Goal: Find specific page/section: Locate a particular part of the current website

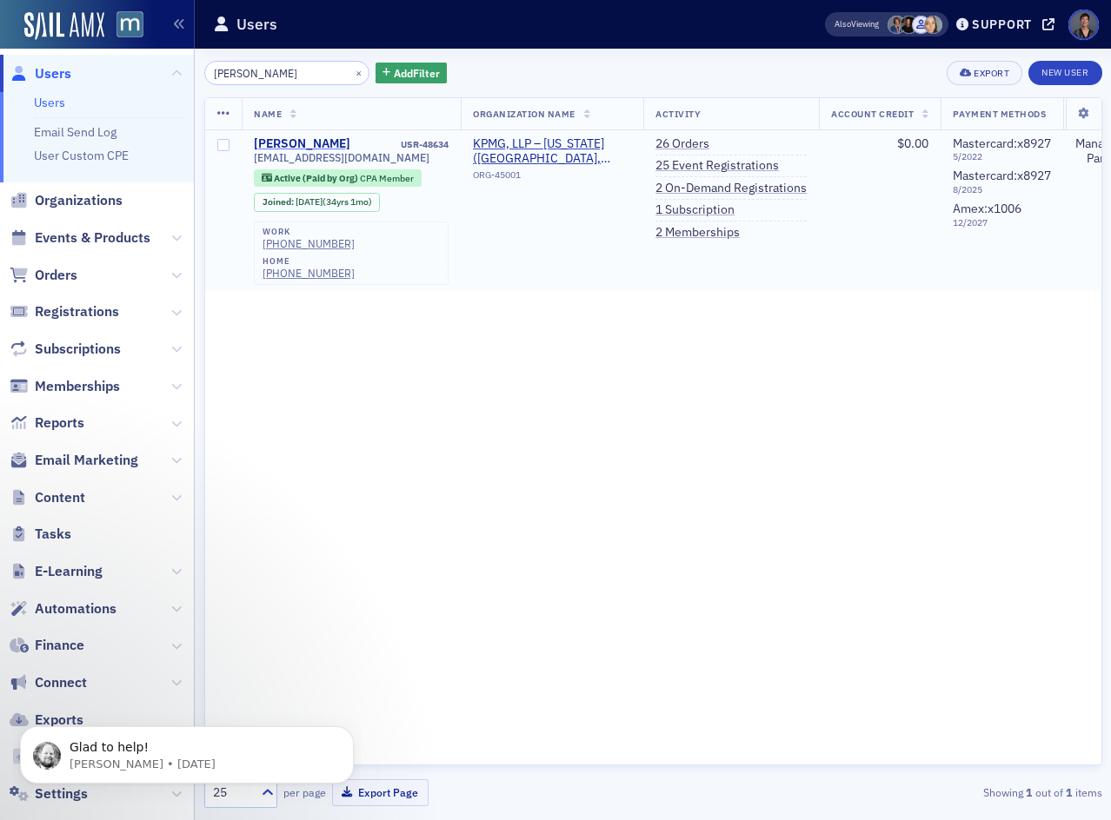
type input "[PERSON_NAME]"
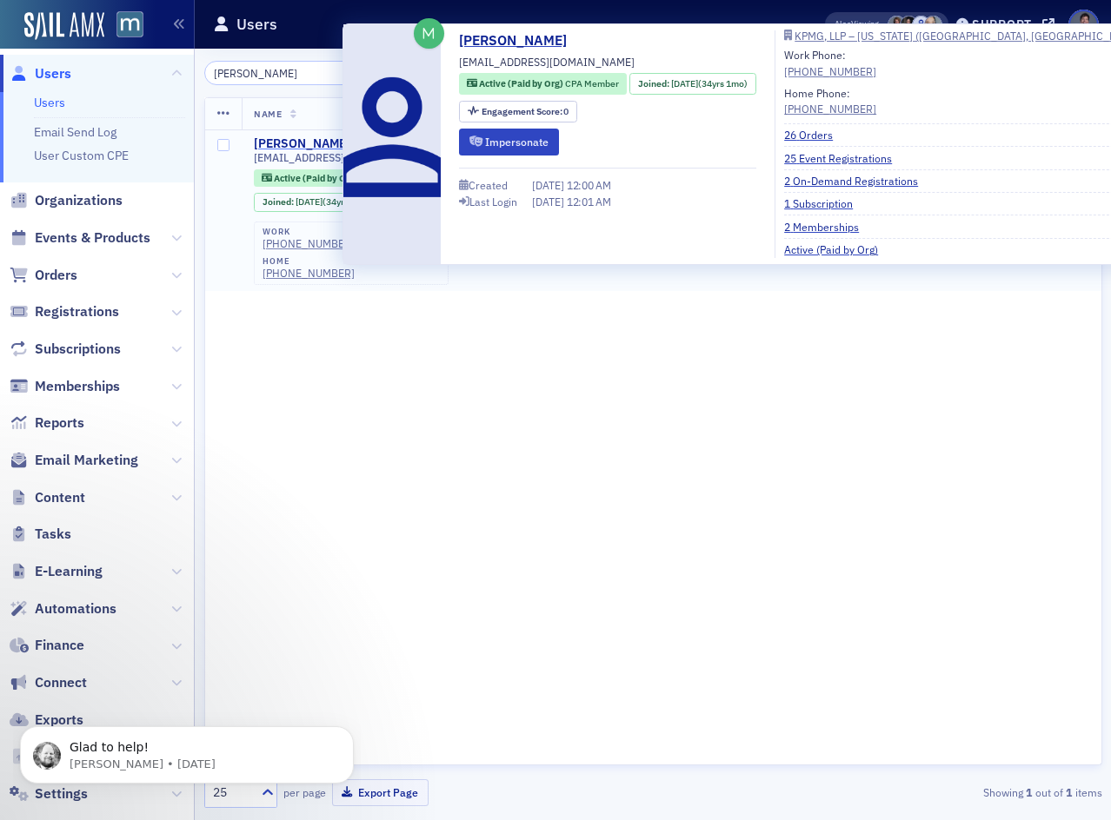
click at [314, 143] on div "[PERSON_NAME]" at bounding box center [302, 144] width 96 height 16
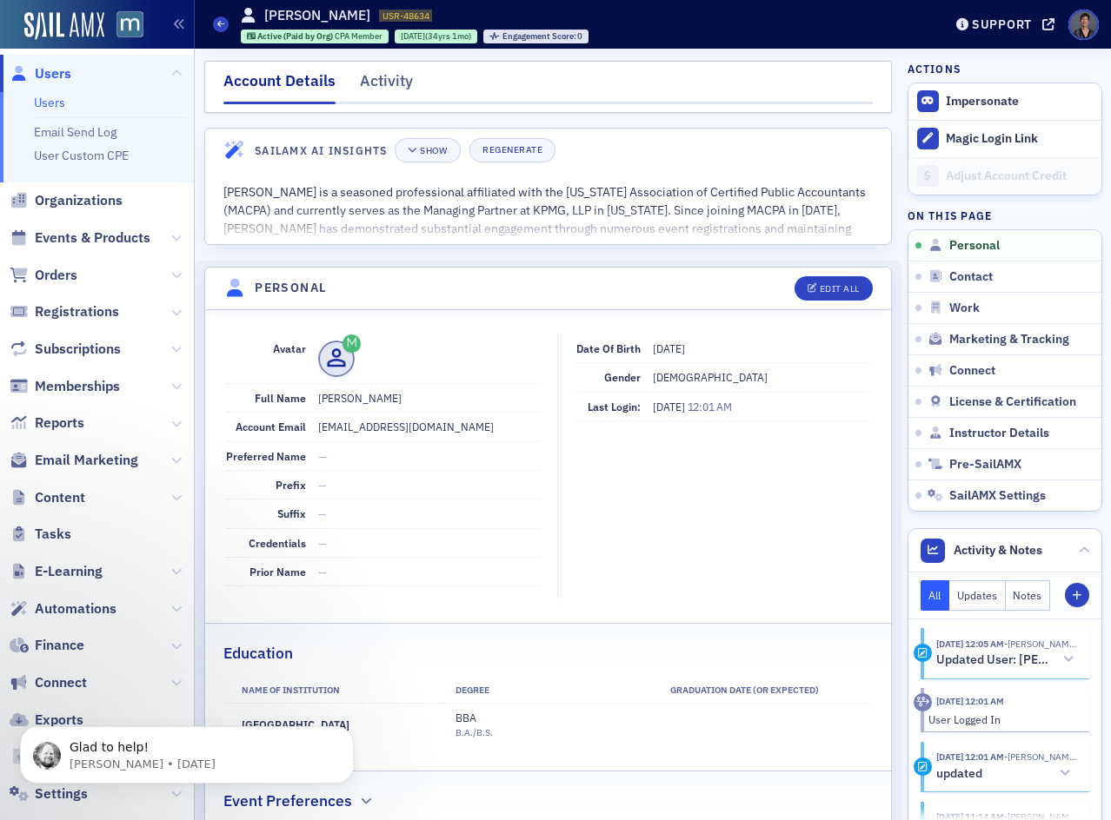
drag, startPoint x: 393, startPoint y: 399, endPoint x: 319, endPoint y: 398, distance: 73.9
click at [319, 398] on dd "[PERSON_NAME]" at bounding box center [428, 398] width 221 height 28
